Goal: Task Accomplishment & Management: Complete application form

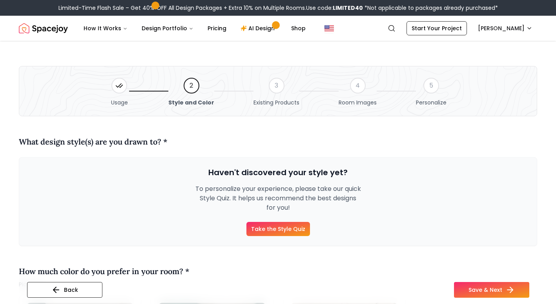
click at [275, 223] on link "Take the Style Quiz" at bounding box center [278, 229] width 64 height 14
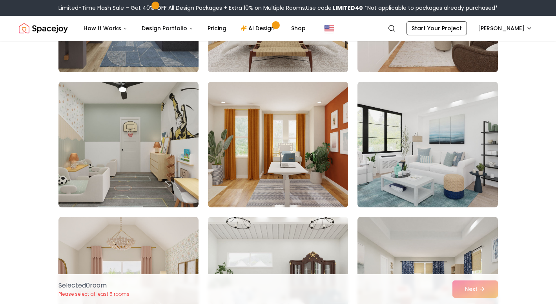
scroll to position [432, 0]
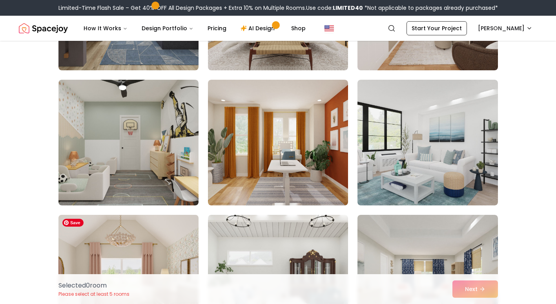
click at [150, 248] on img at bounding box center [128, 277] width 147 height 132
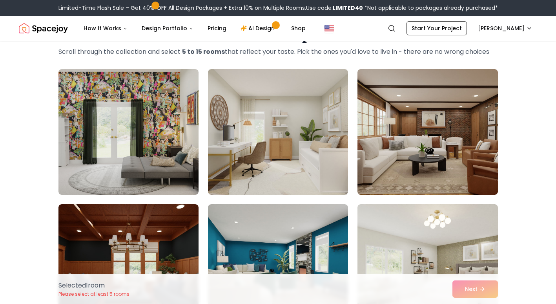
scroll to position [0, 0]
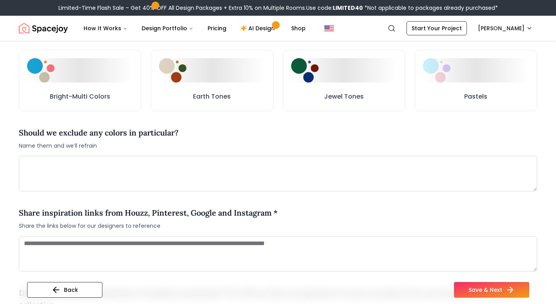
scroll to position [458, 0]
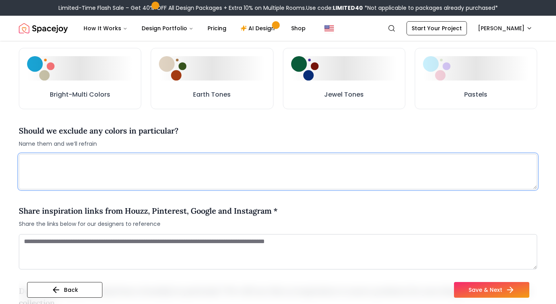
click at [126, 180] on textarea at bounding box center [278, 171] width 518 height 35
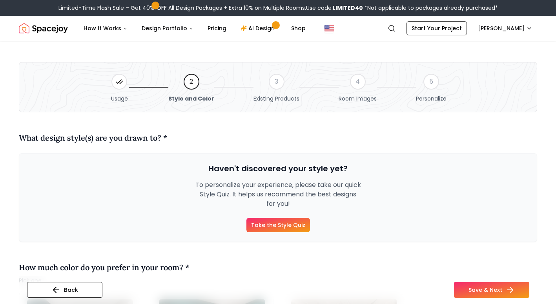
scroll to position [0, 0]
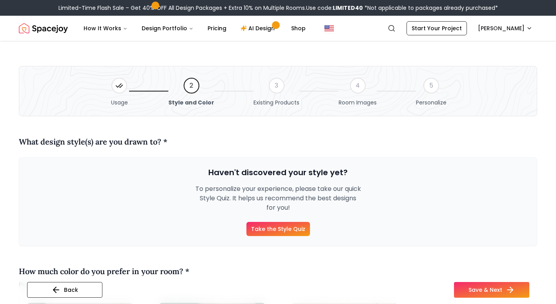
type textarea "**********"
